Goal: Transaction & Acquisition: Purchase product/service

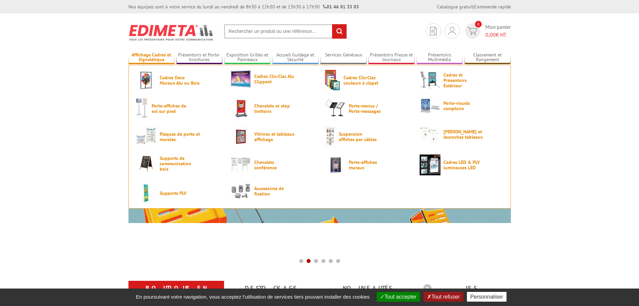
click at [147, 55] on link "Affichage Cadres et Signalétique" at bounding box center [152, 57] width 46 height 11
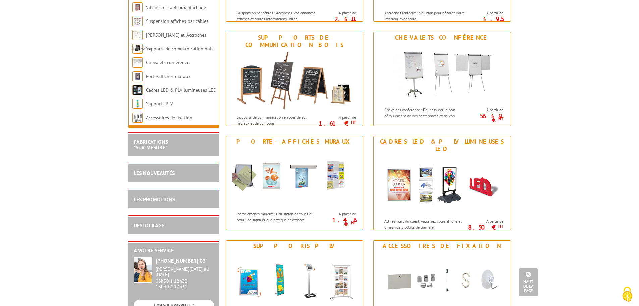
scroll to position [705, 0]
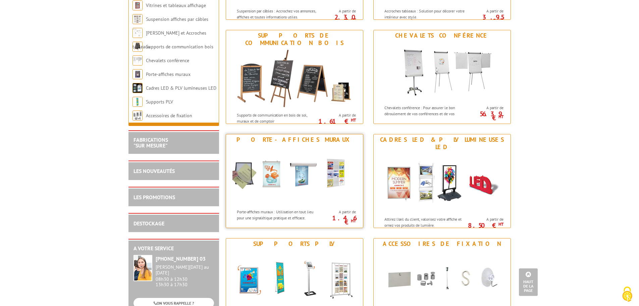
click at [306, 149] on img at bounding box center [295, 175] width 124 height 60
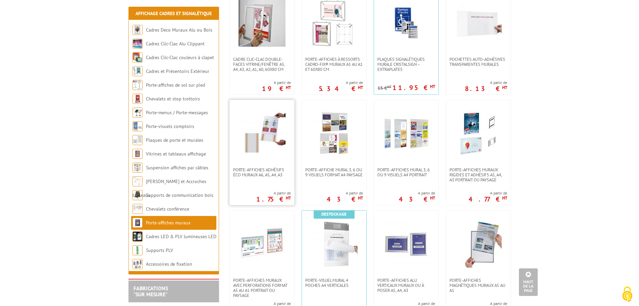
scroll to position [403, 0]
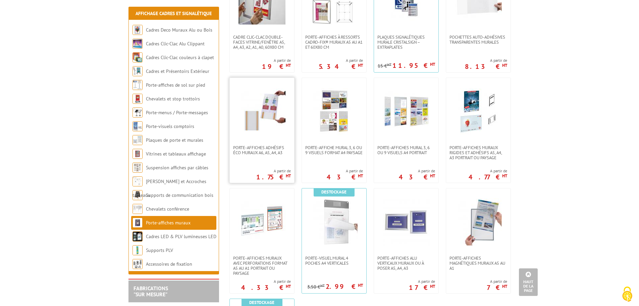
click at [262, 130] on img at bounding box center [262, 111] width 47 height 47
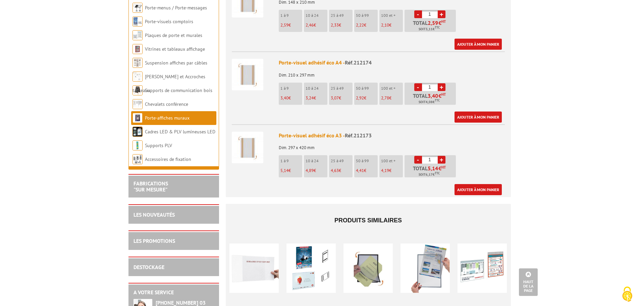
scroll to position [369, 0]
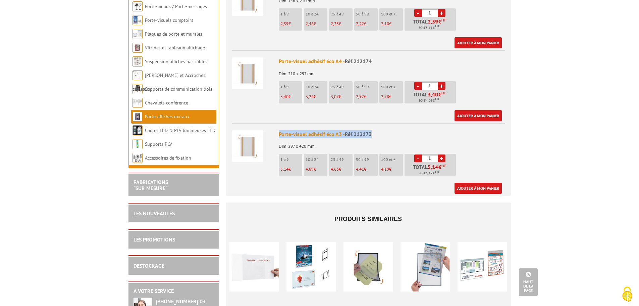
drag, startPoint x: 376, startPoint y: 124, endPoint x: 274, endPoint y: 124, distance: 101.7
click at [274, 124] on li "Porte-visuel adhésif éco A3 - Réf.212173 Dim. 297 x 420 mm 1 à 9 5,14 € 10 à 24…" at bounding box center [368, 158] width 273 height 71
copy div "Porte-visuel adhésif éco A3 - Réf.212173"
